Goal: Information Seeking & Learning: Learn about a topic

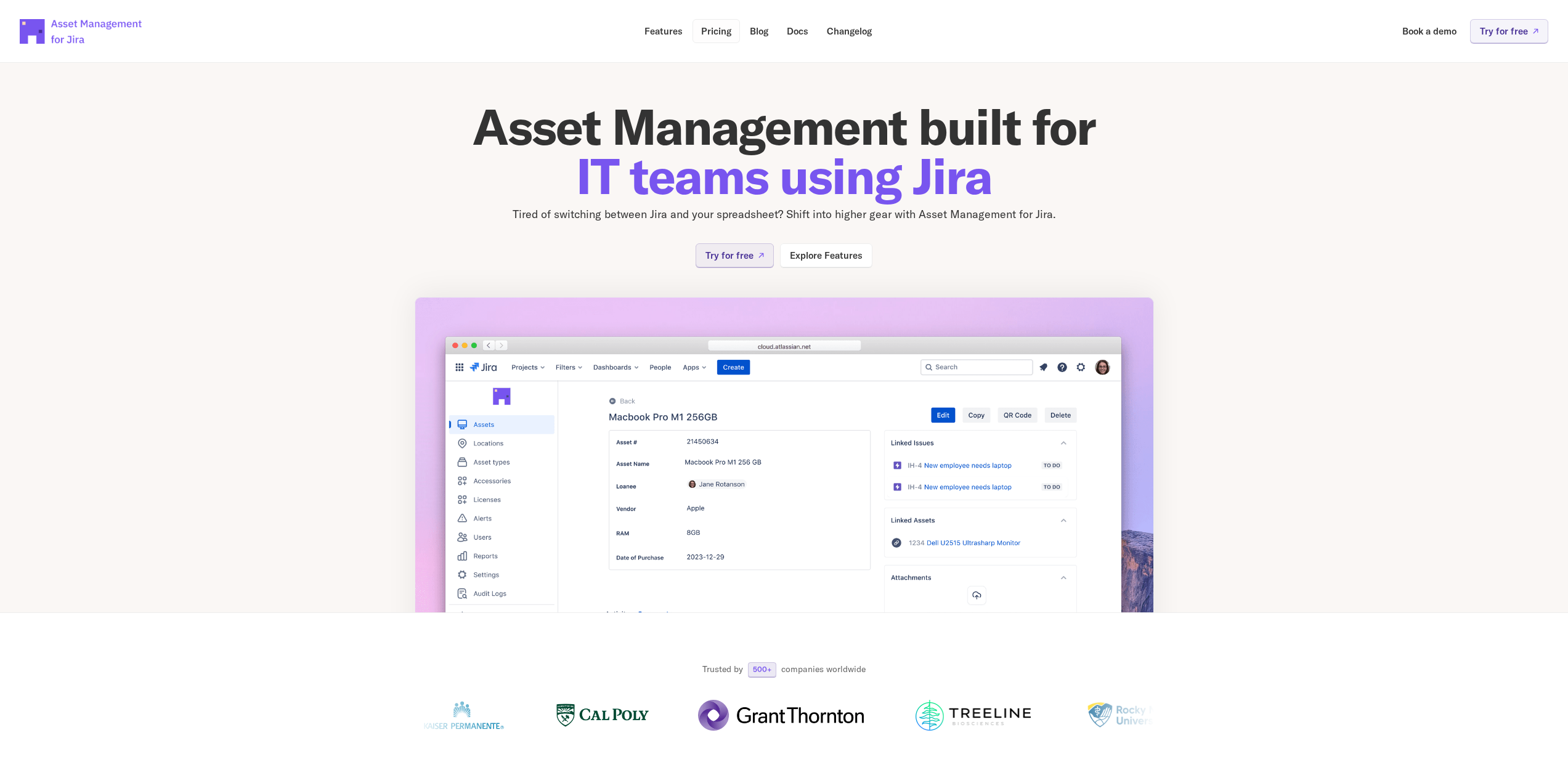
click at [722, 29] on p "Pricing" at bounding box center [716, 31] width 30 height 9
click at [669, 28] on p "Features" at bounding box center [664, 31] width 38 height 9
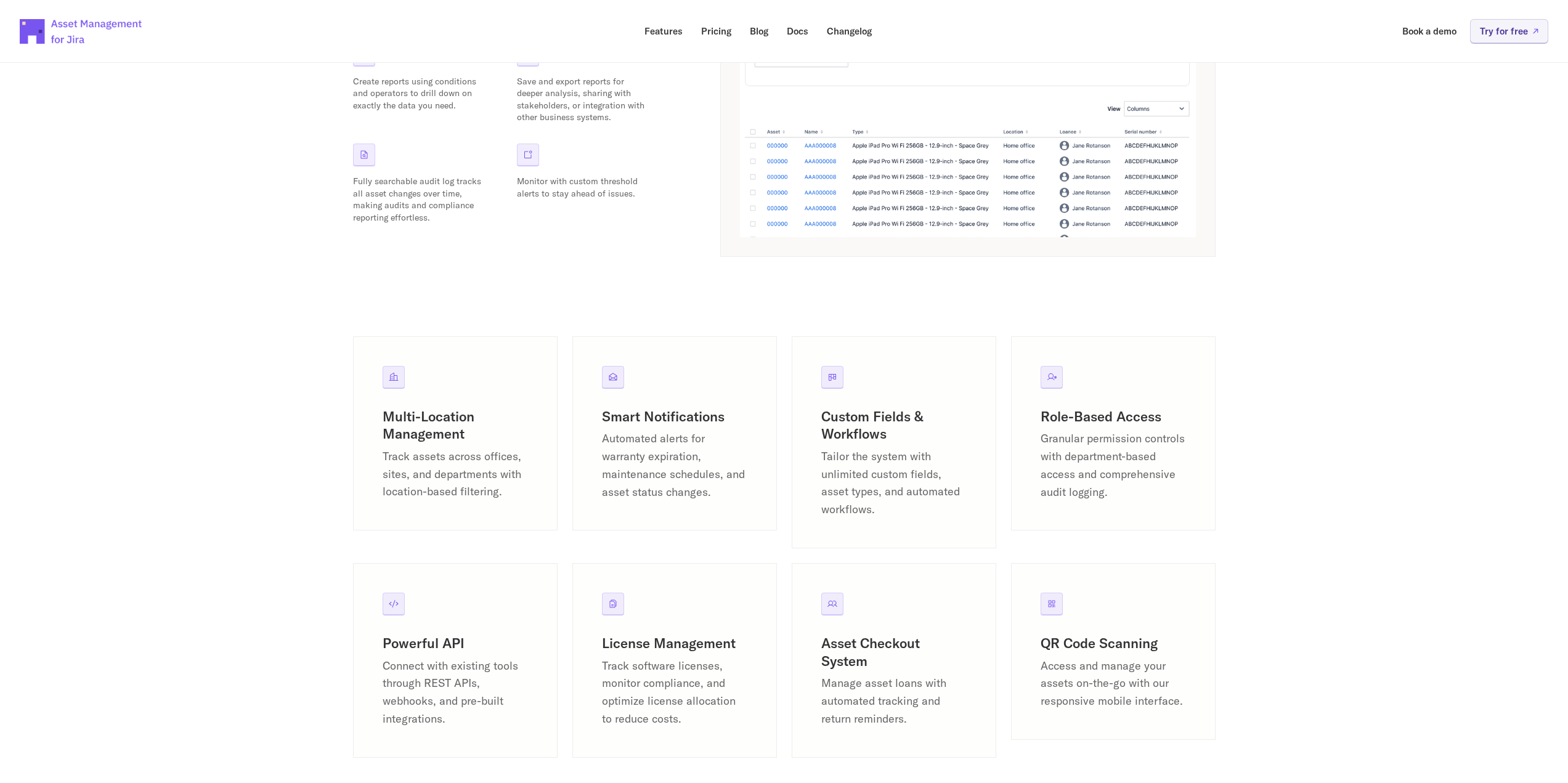
scroll to position [1294, 0]
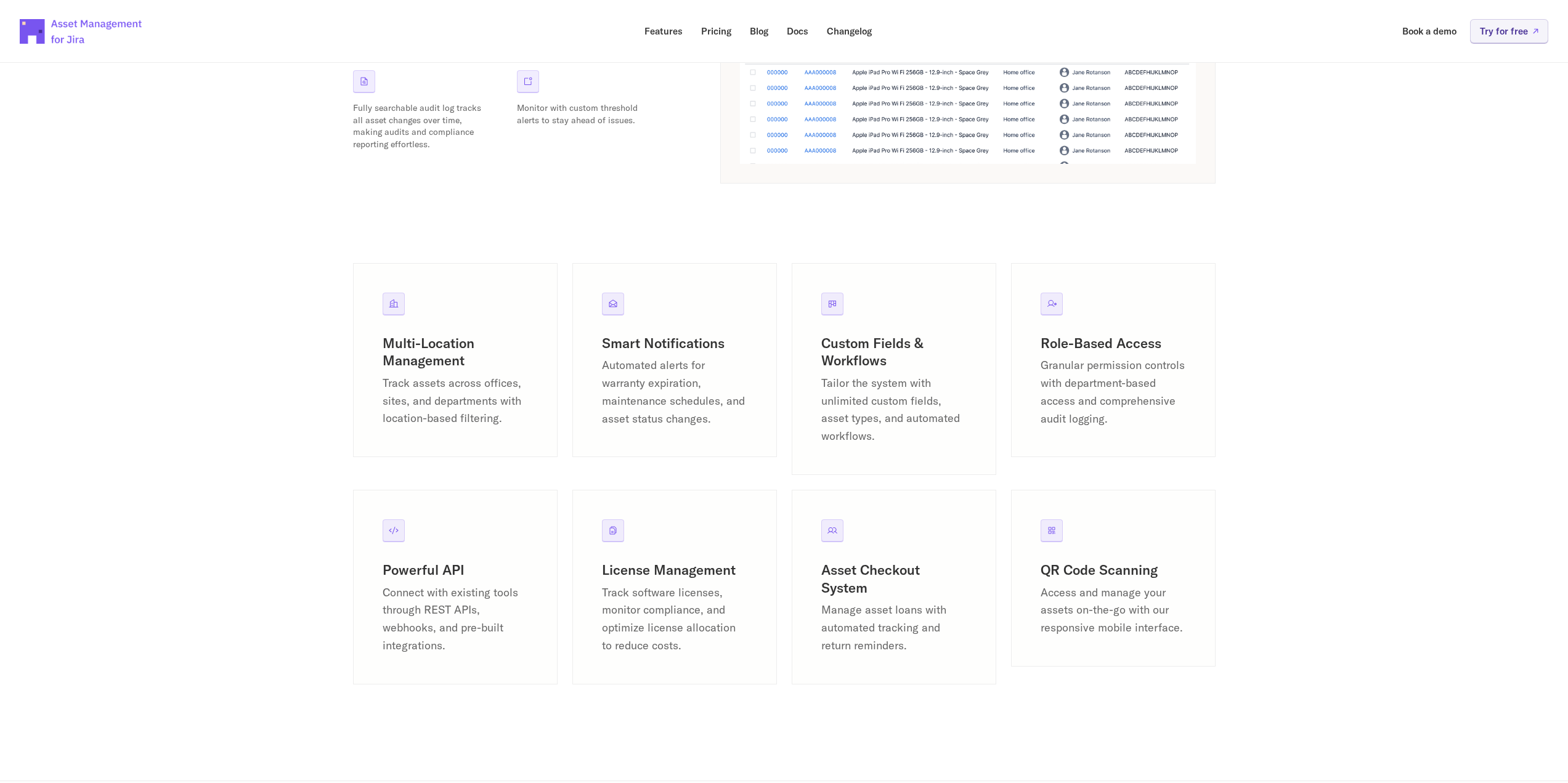
click at [395, 304] on icon at bounding box center [393, 304] width 10 height 10
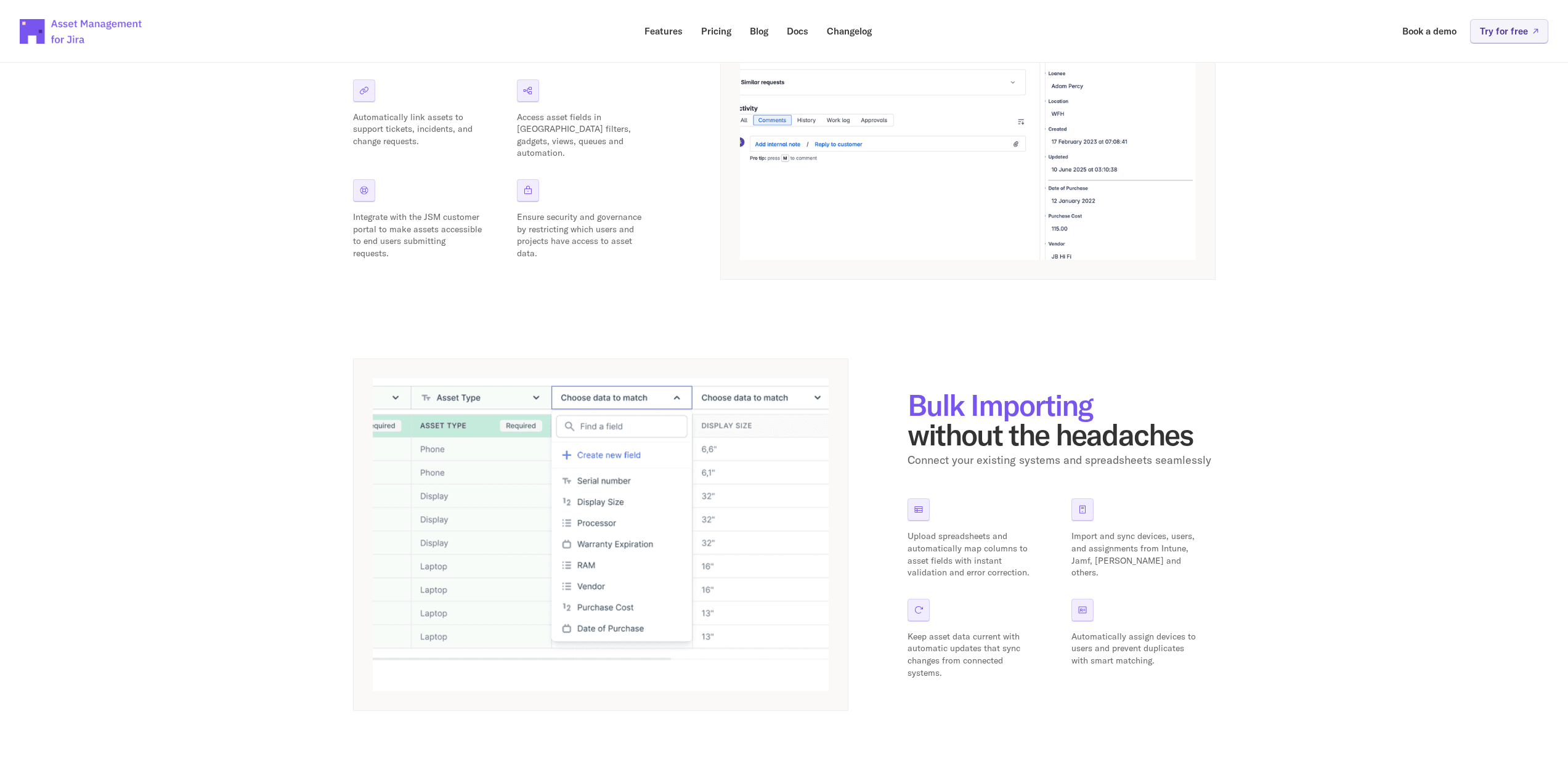
scroll to position [0, 0]
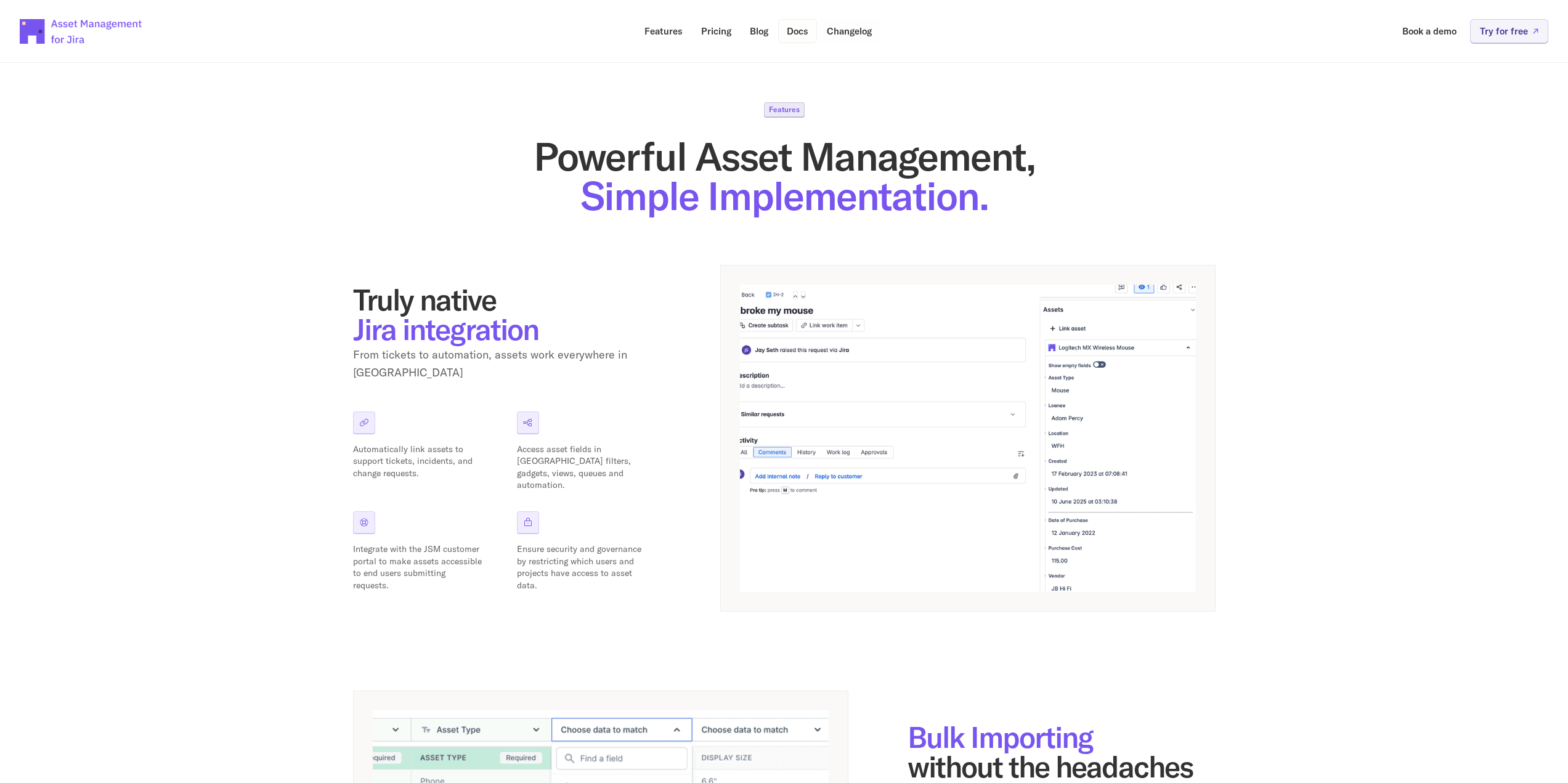
click at [802, 33] on p "Docs" at bounding box center [798, 31] width 21 height 9
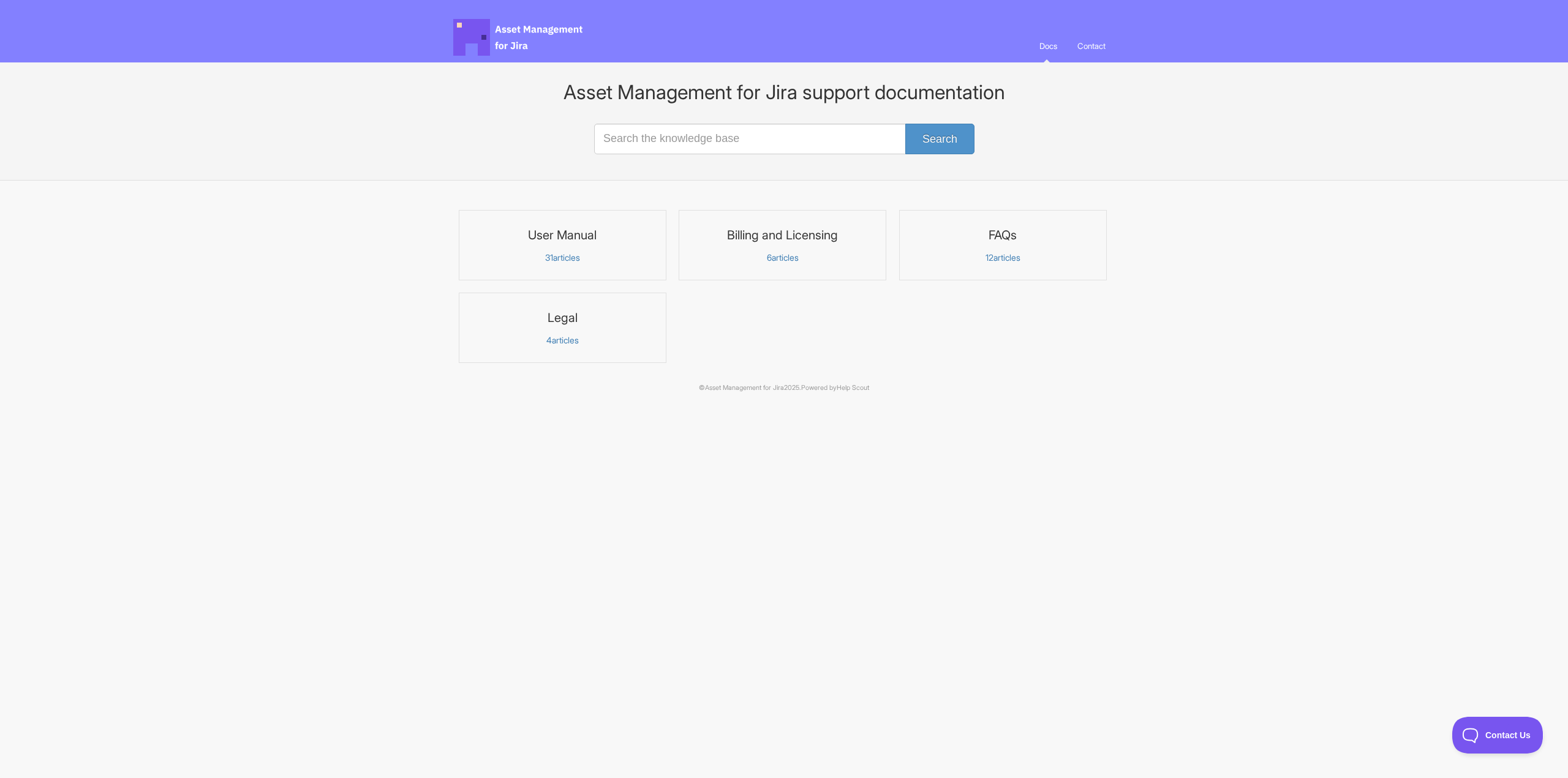
click at [494, 35] on span "Asset Management for Jira Docs" at bounding box center [519, 37] width 131 height 36
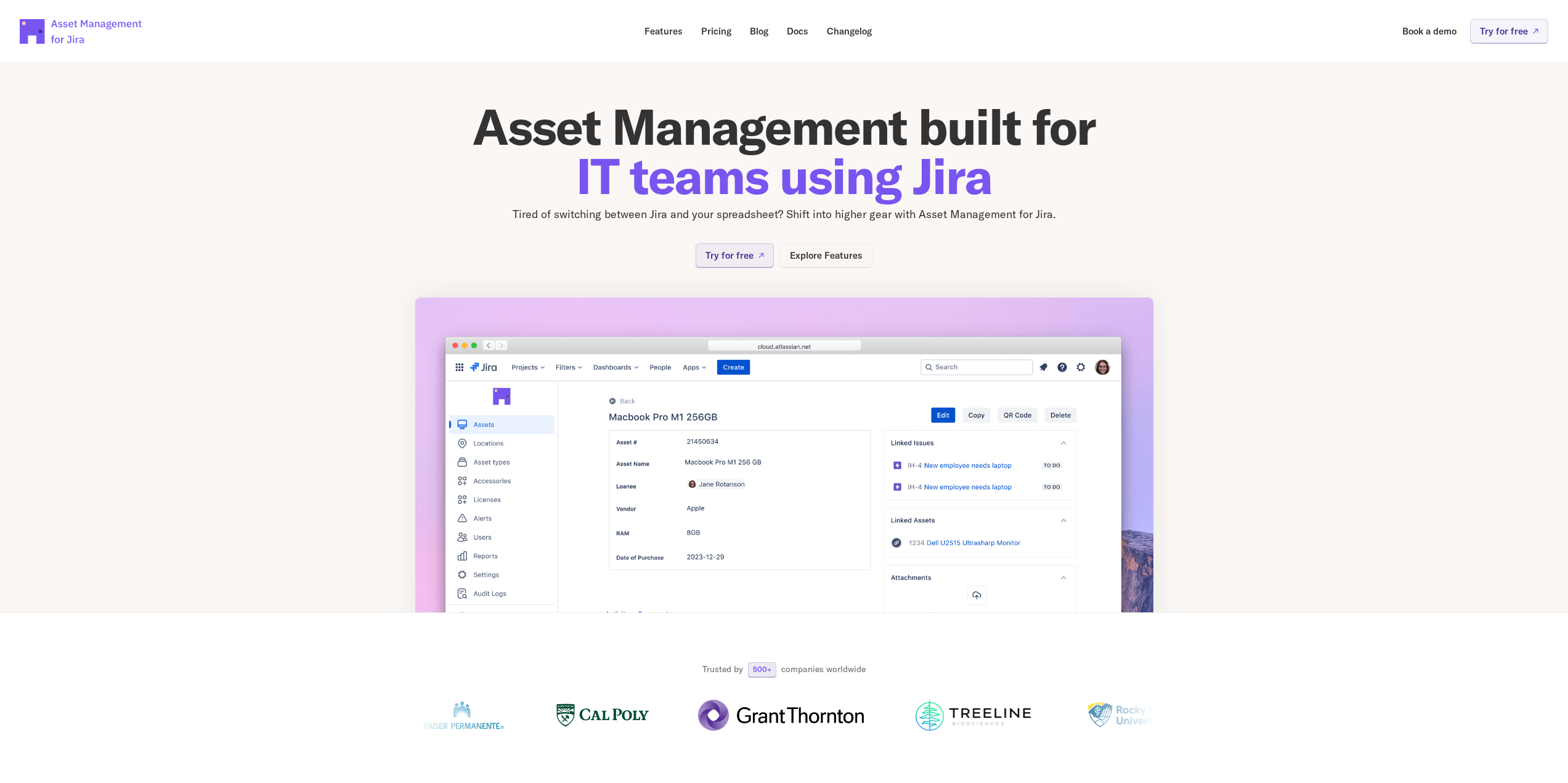
click at [827, 256] on p "Explore Features" at bounding box center [826, 256] width 73 height 9
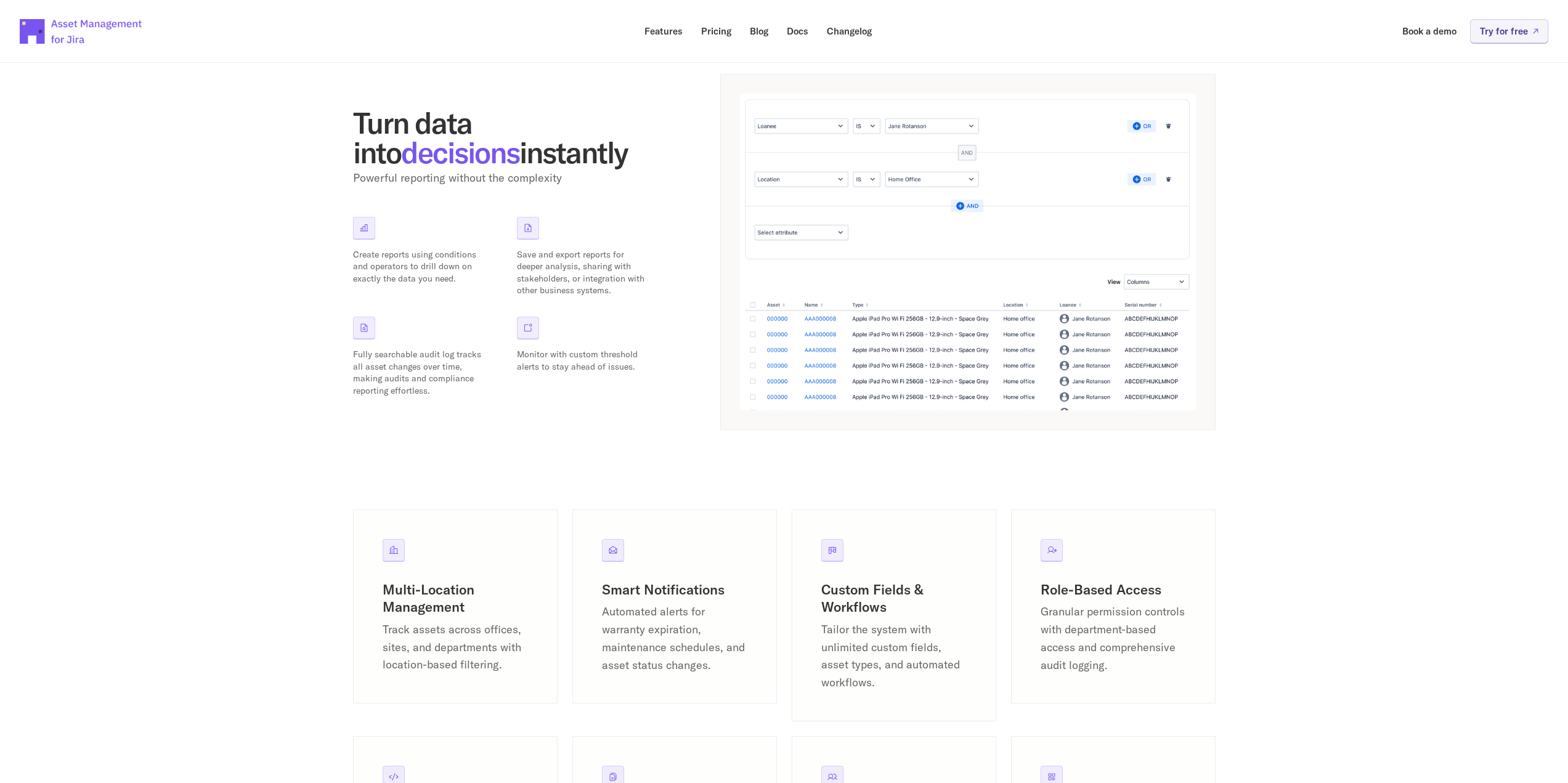
scroll to position [1479, 0]
